Goal: Task Accomplishment & Management: Manage account settings

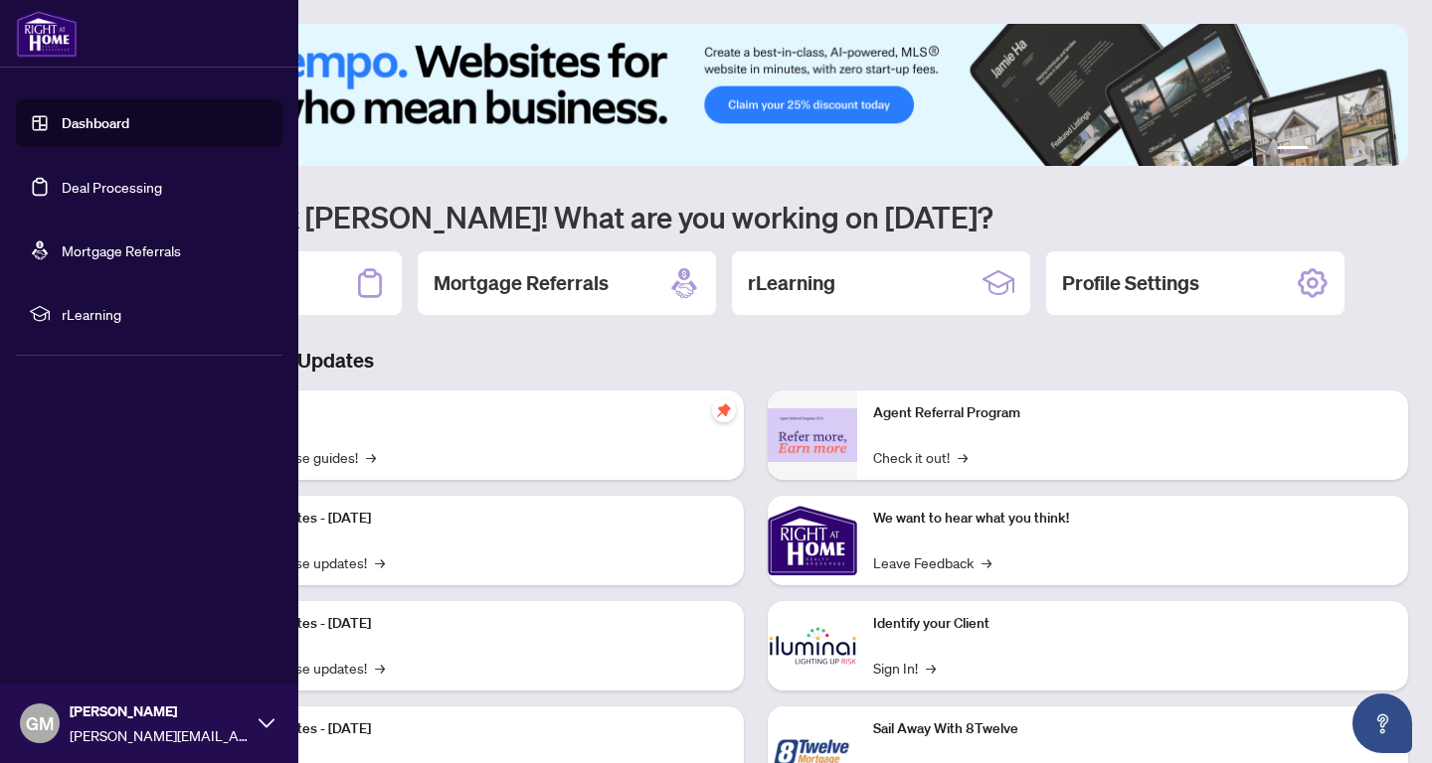
click at [120, 130] on link "Dashboard" at bounding box center [96, 123] width 68 height 18
click at [107, 184] on link "Deal Processing" at bounding box center [112, 187] width 100 height 18
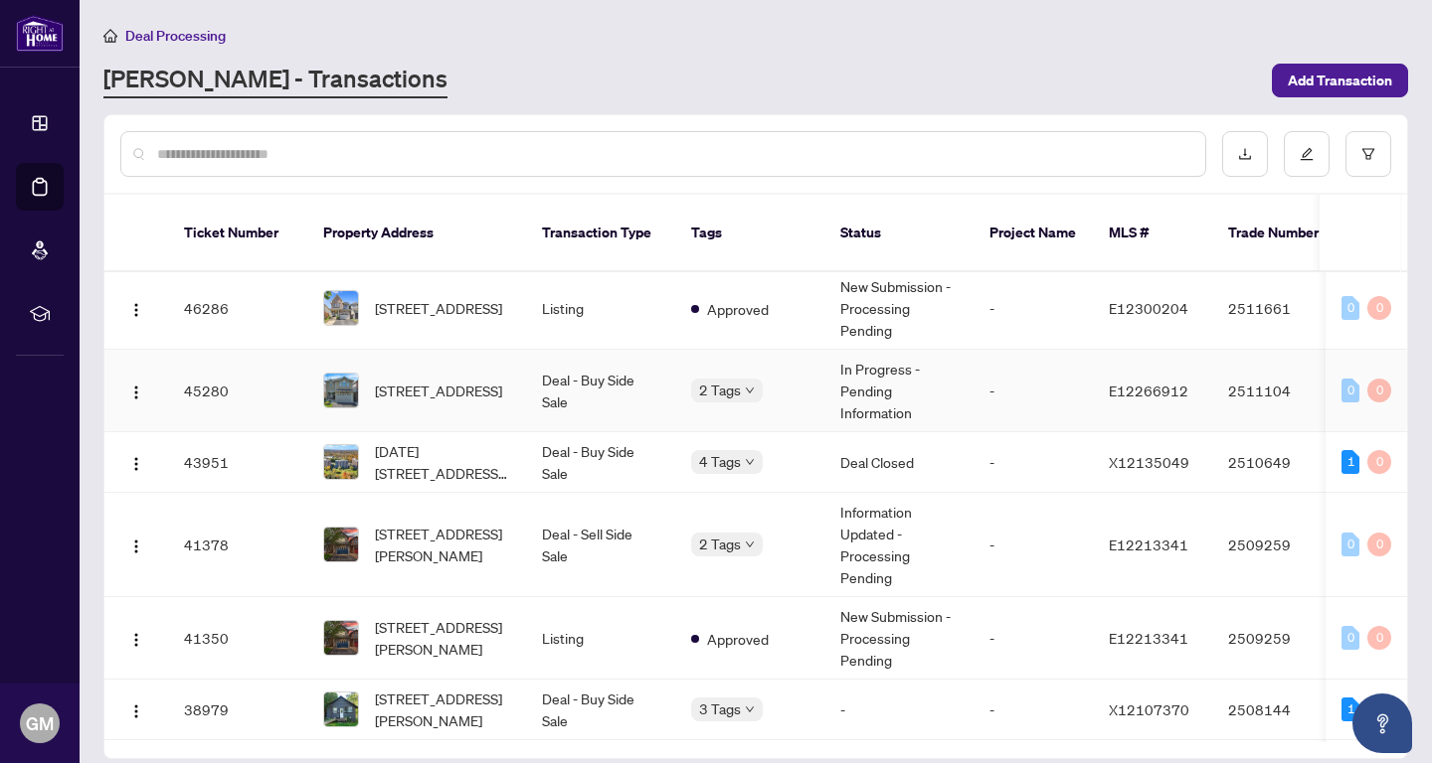
scroll to position [320, 0]
click at [641, 366] on td "Deal - Buy Side Sale" at bounding box center [600, 389] width 149 height 83
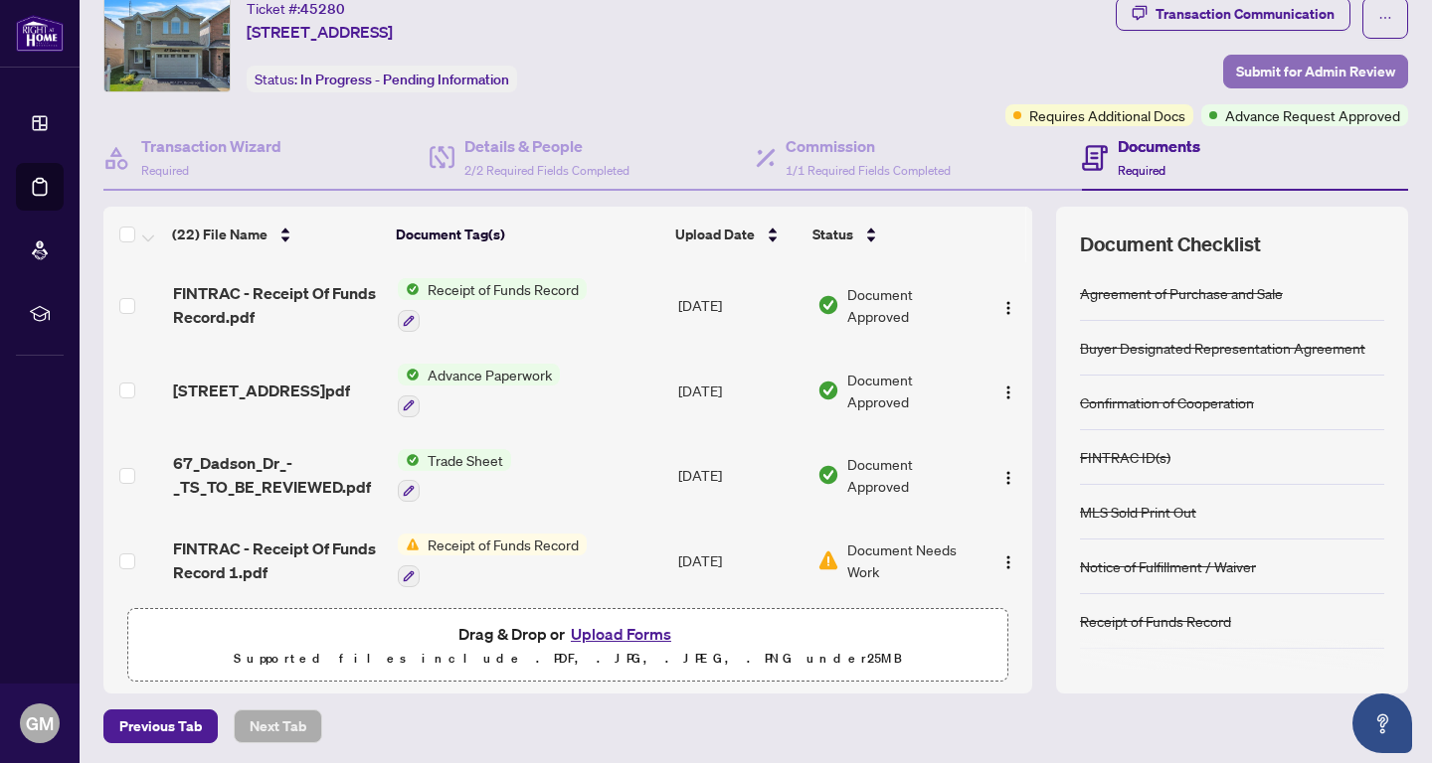
click at [1308, 69] on span "Submit for Admin Review" at bounding box center [1315, 72] width 159 height 32
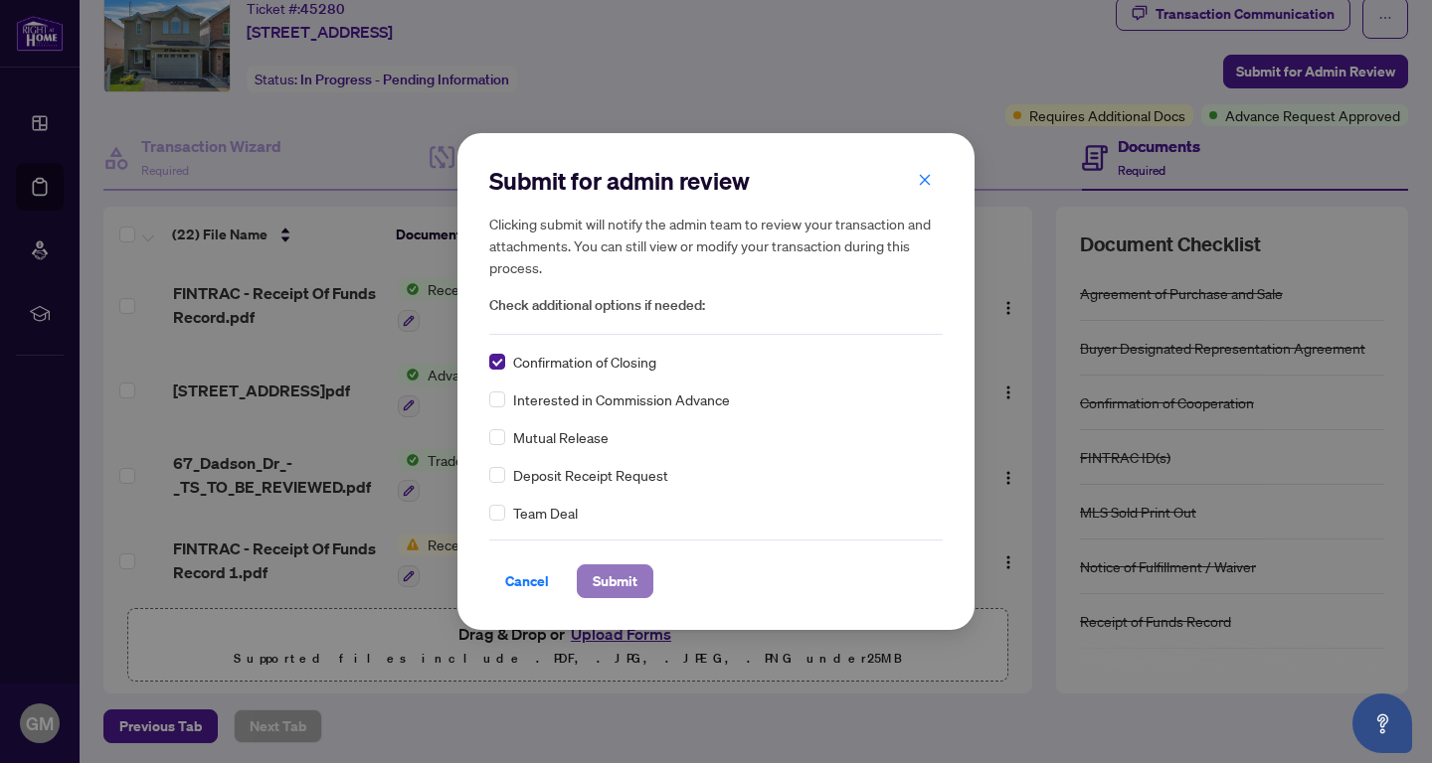
click at [628, 576] on span "Submit" at bounding box center [615, 582] width 45 height 32
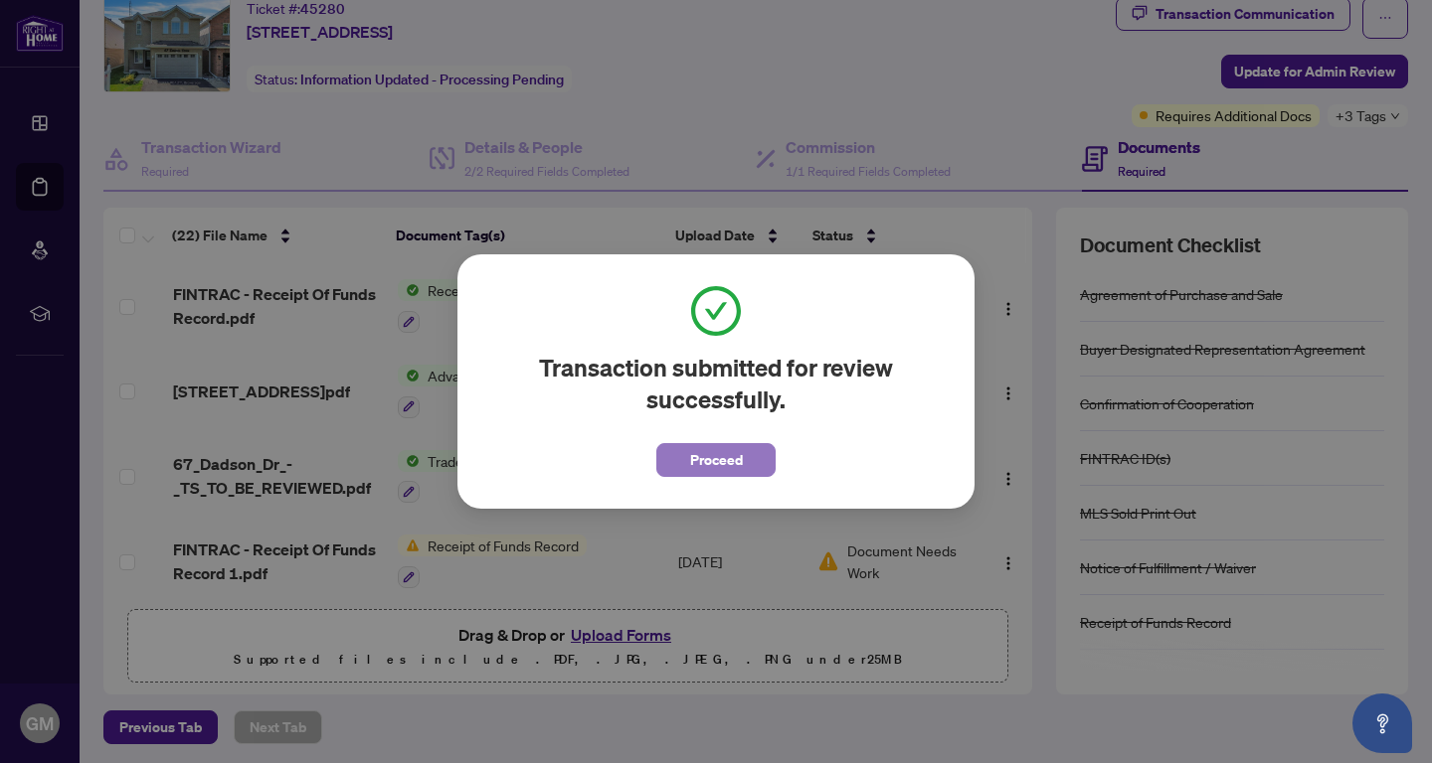
click at [736, 451] on span "Proceed" at bounding box center [716, 460] width 53 height 32
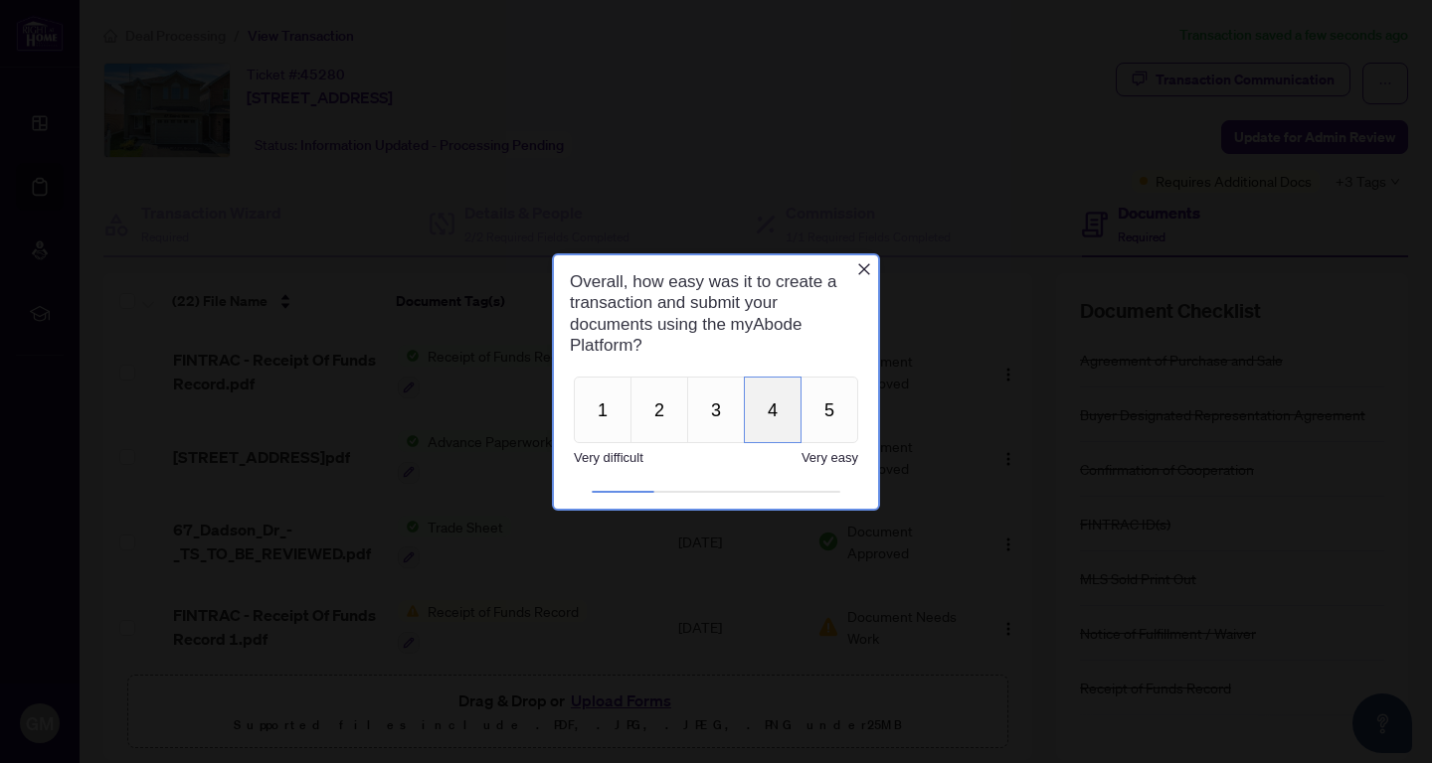
click at [769, 415] on button "4" at bounding box center [773, 409] width 58 height 67
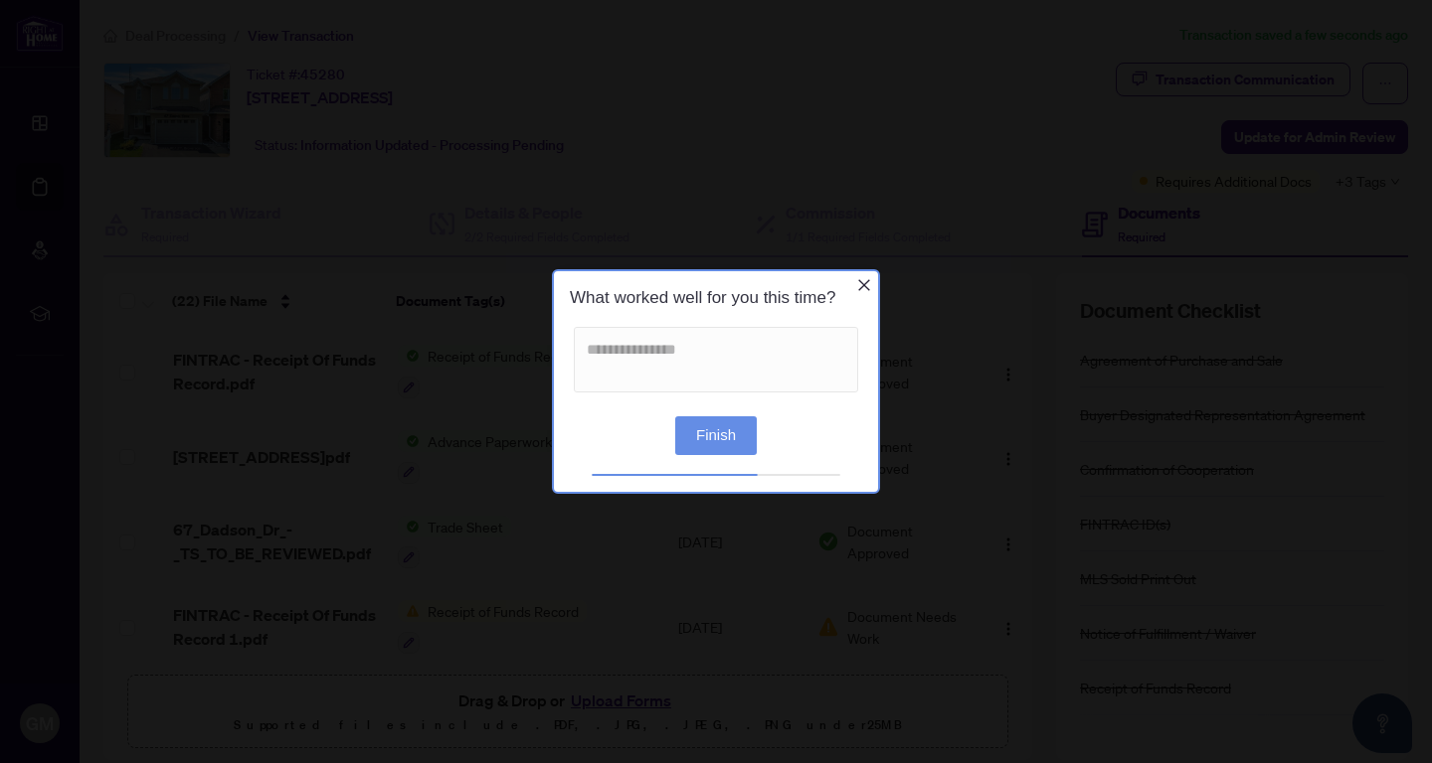
click at [863, 282] on icon "Close button" at bounding box center [864, 285] width 16 height 16
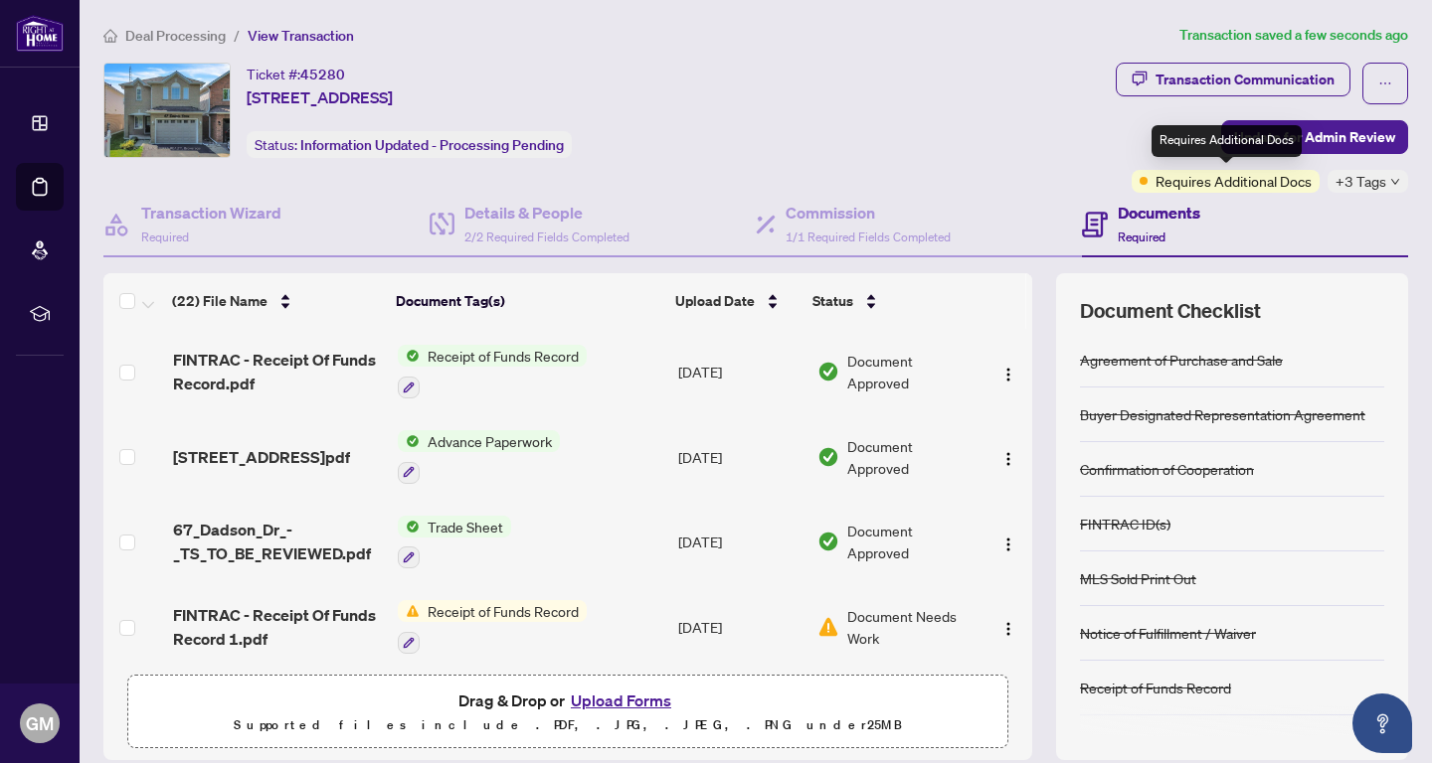
click at [1184, 182] on span "Requires Additional Docs" at bounding box center [1233, 181] width 156 height 22
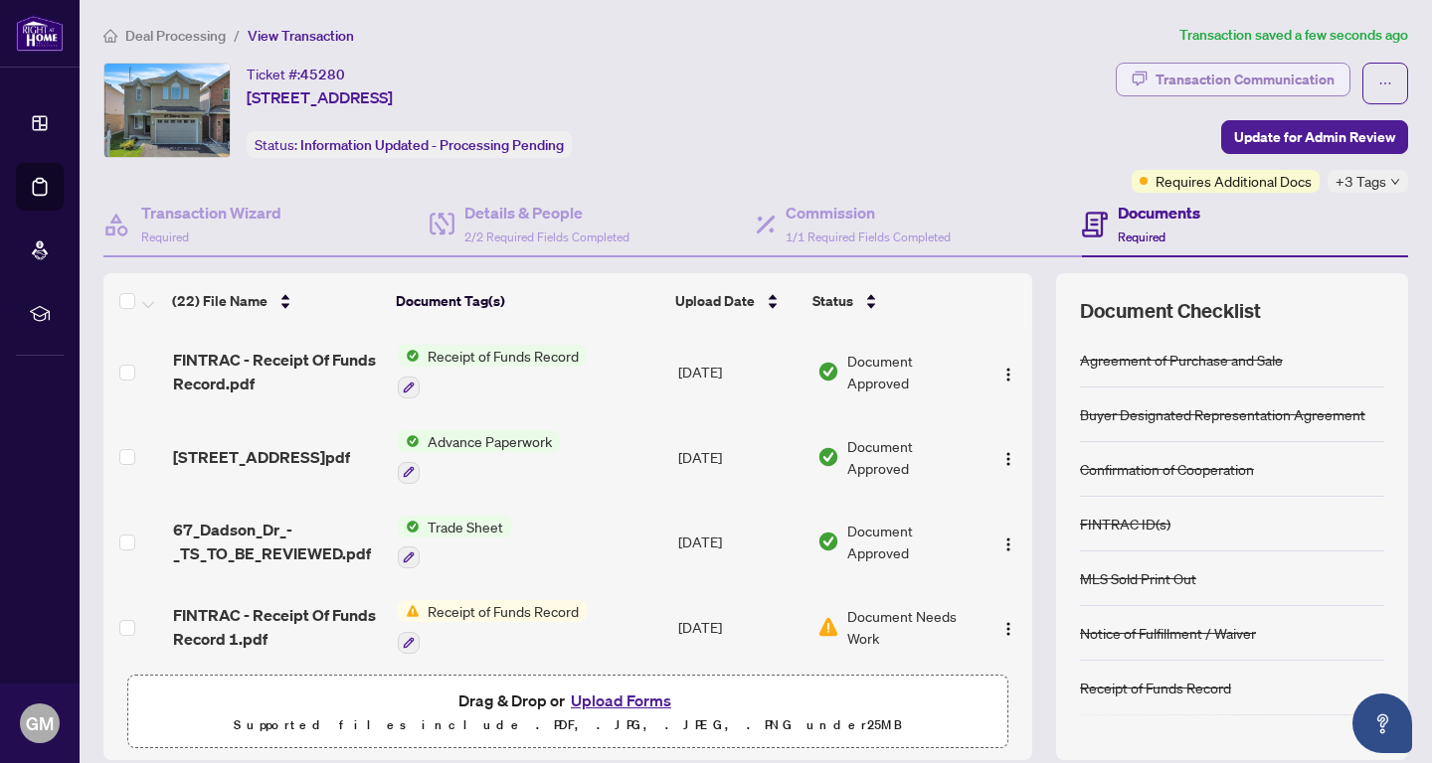
click at [1211, 75] on div "Transaction Communication" at bounding box center [1244, 80] width 179 height 32
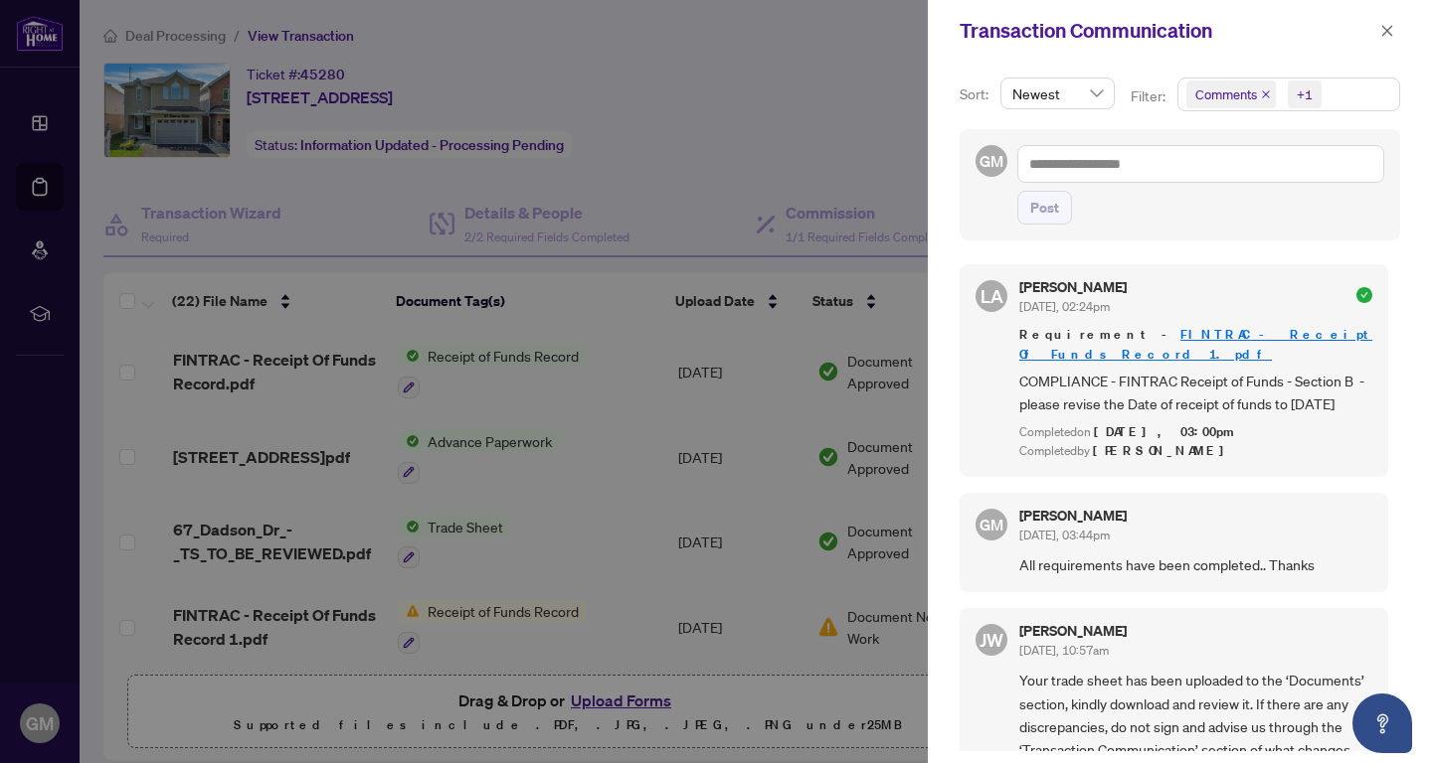
click at [890, 104] on div at bounding box center [716, 381] width 1432 height 763
click at [1384, 27] on icon "close" at bounding box center [1387, 31] width 14 height 14
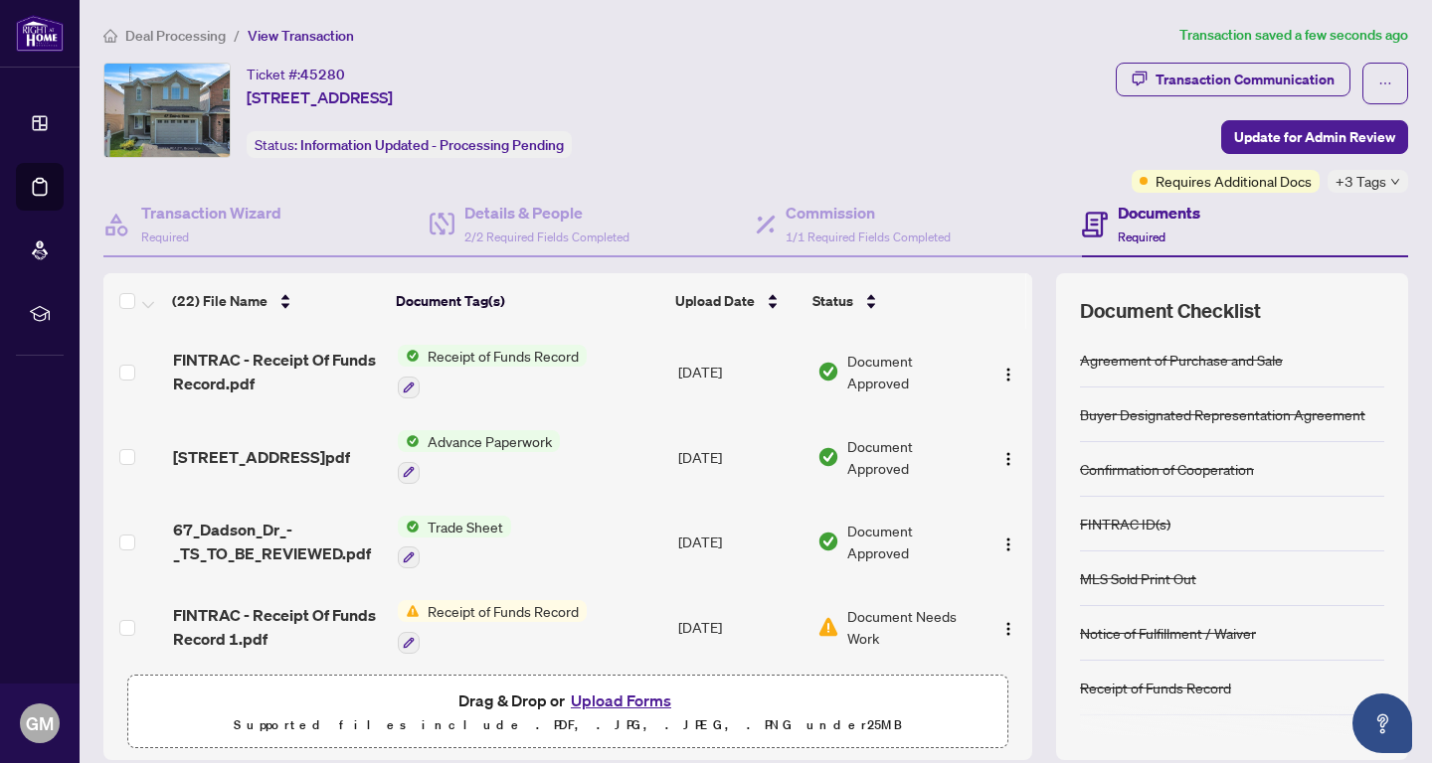
click at [565, 361] on span "Receipt of Funds Record" at bounding box center [503, 356] width 167 height 22
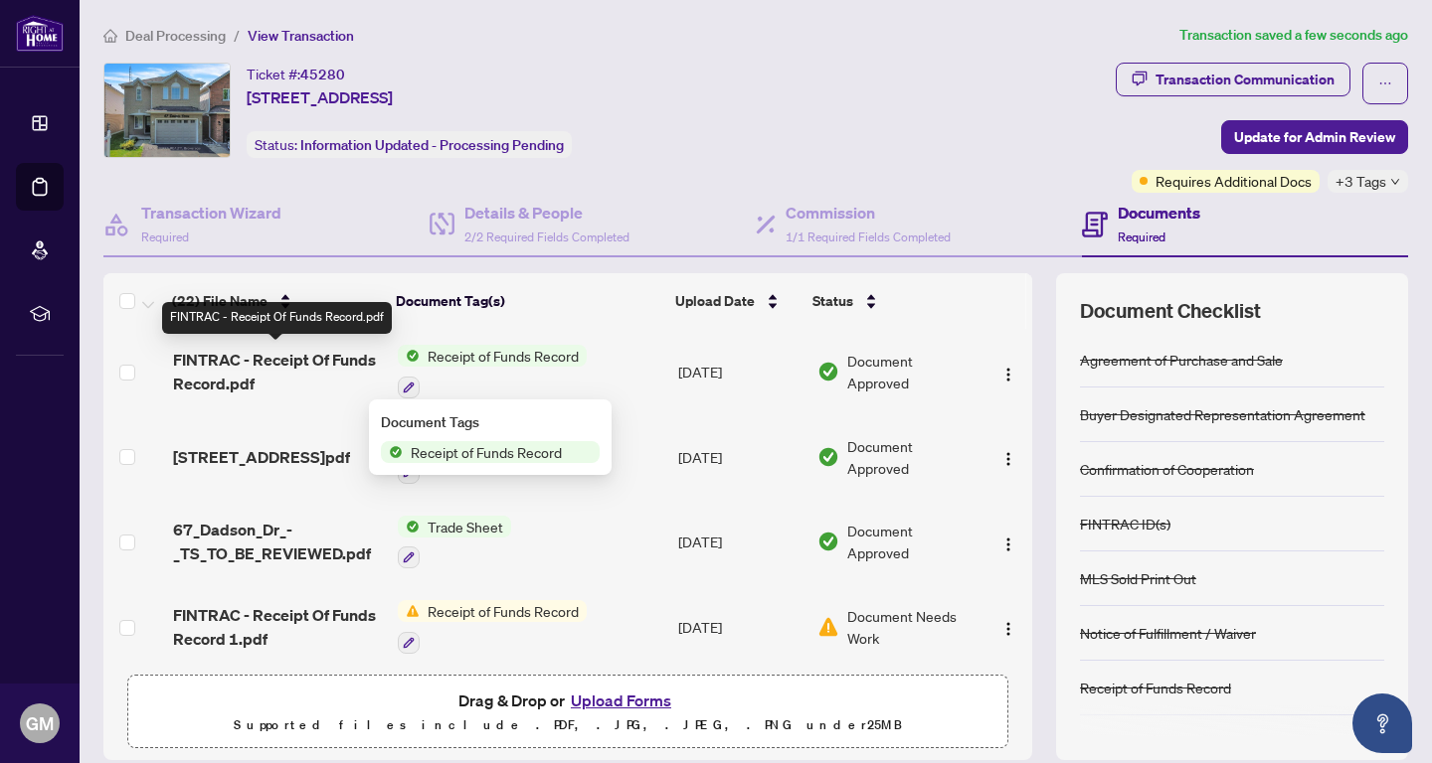
click at [239, 361] on span "FINTRAC - Receipt Of Funds Record.pdf" at bounding box center [277, 372] width 209 height 48
